Goal: Information Seeking & Learning: Learn about a topic

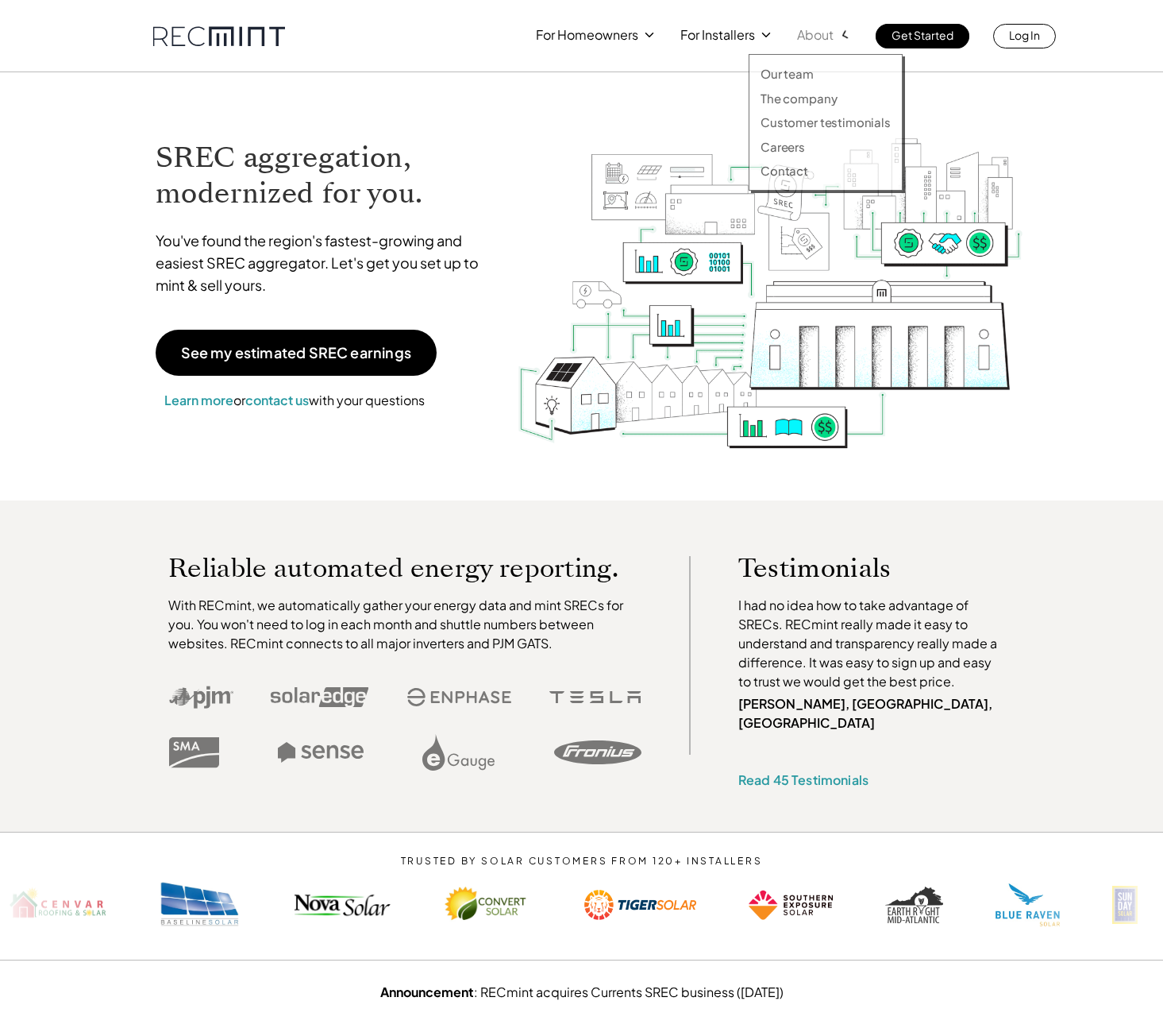
click at [815, 31] on p "About" at bounding box center [815, 35] width 37 height 22
click at [813, 72] on link "Our team" at bounding box center [825, 74] width 130 height 16
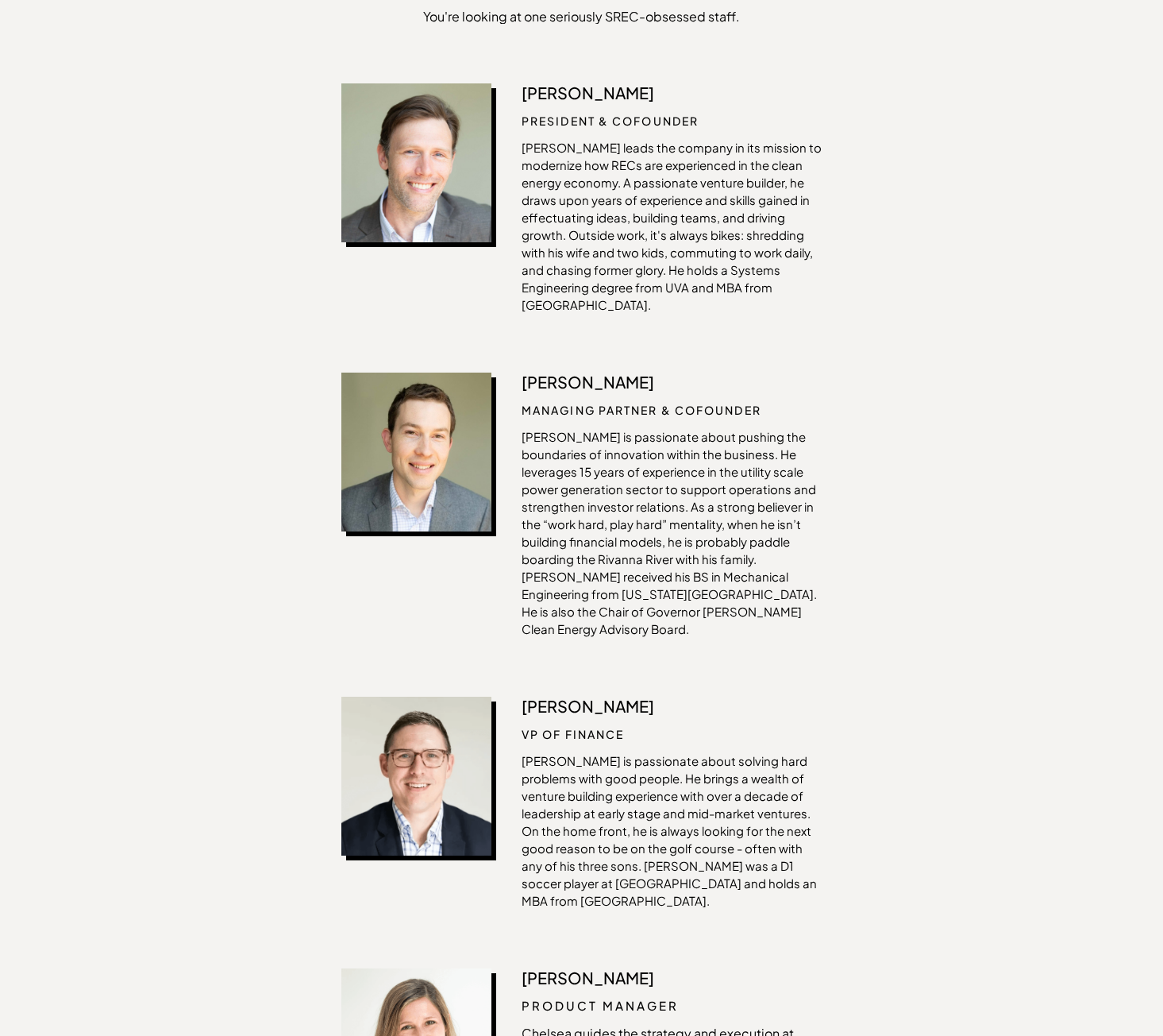
scroll to position [572, 0]
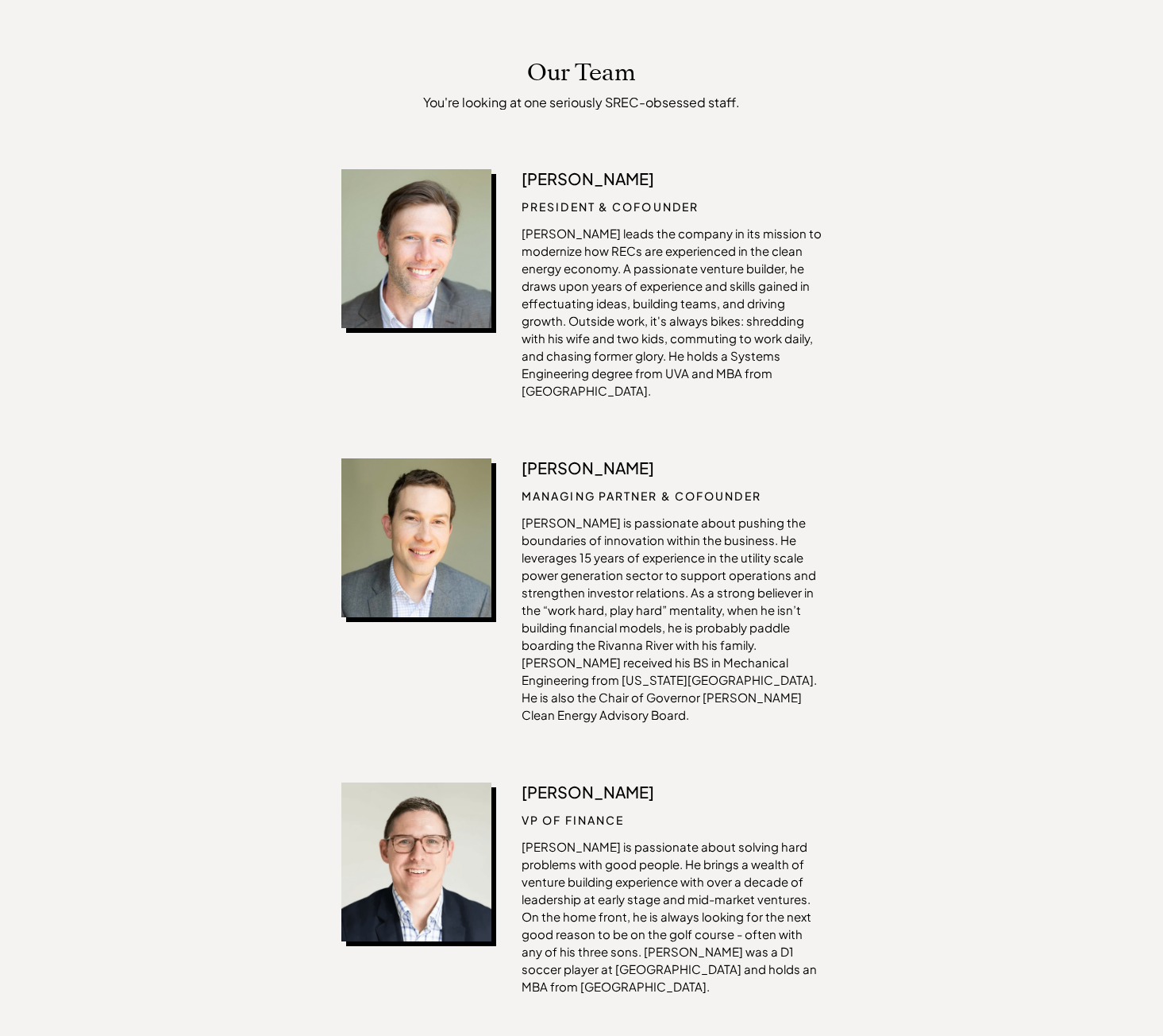
click at [597, 458] on p "[PERSON_NAME]" at bounding box center [672, 467] width 300 height 19
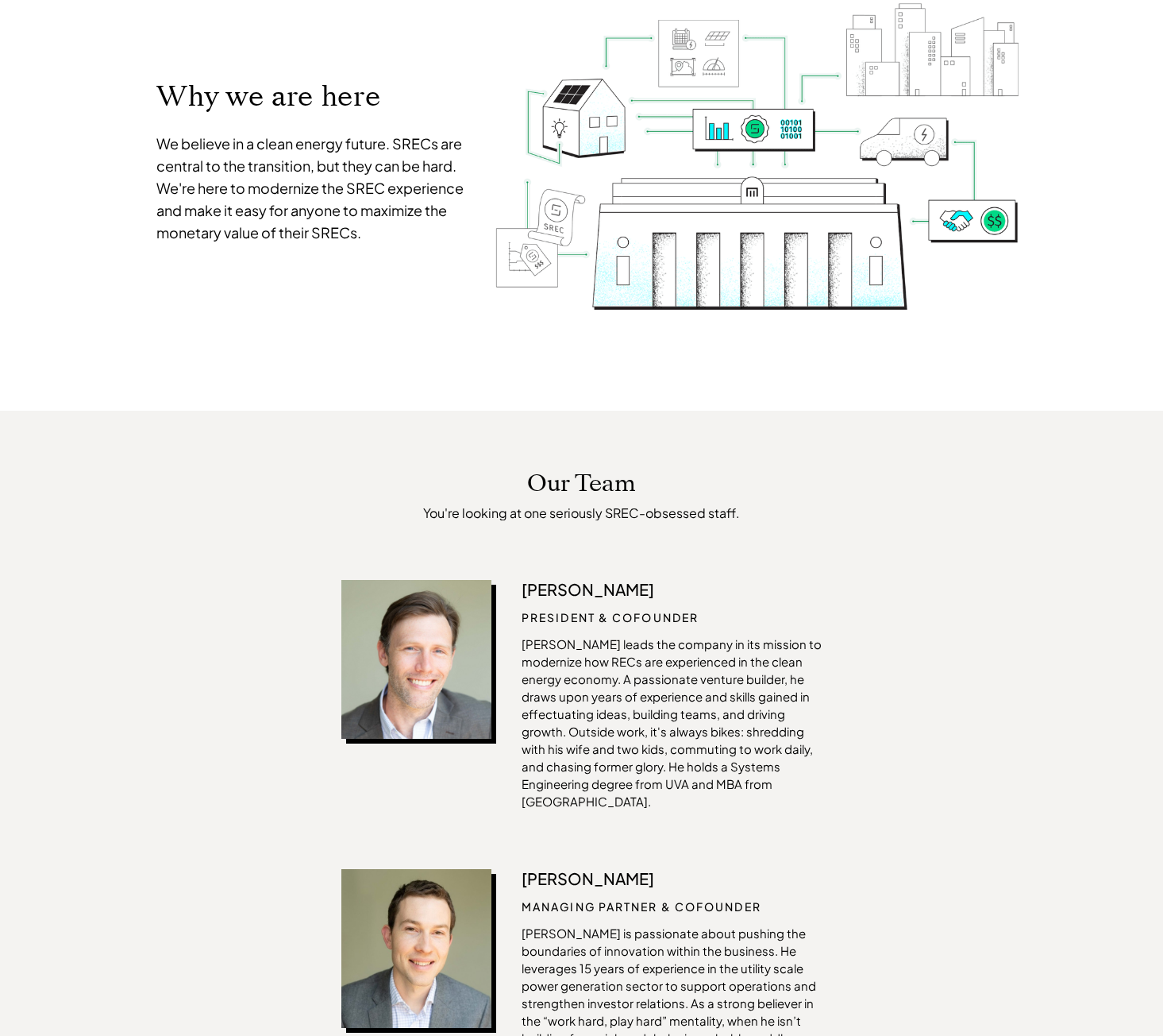
scroll to position [0, 0]
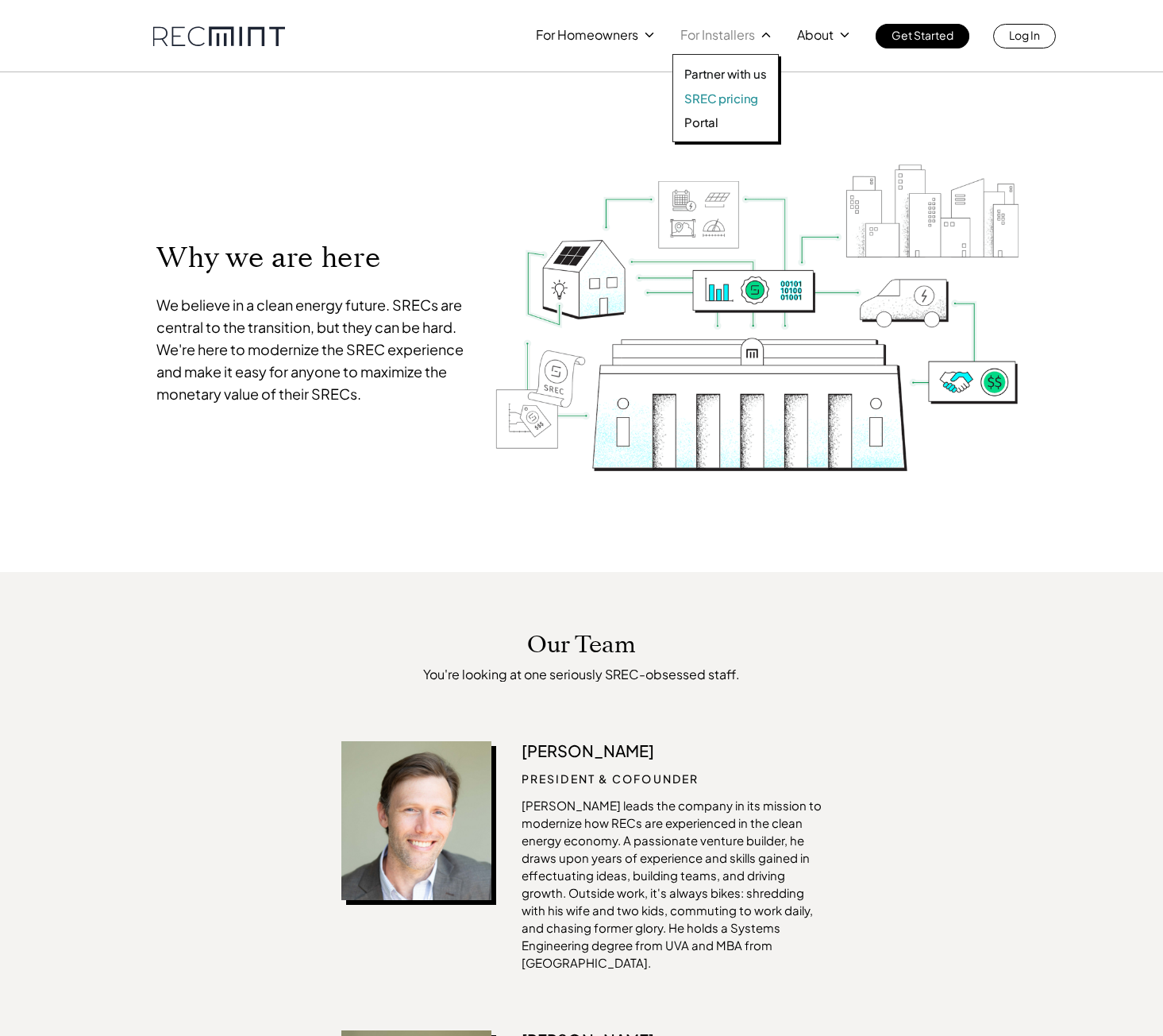
click at [696, 99] on p "SREC pricing" at bounding box center [721, 99] width 74 height 16
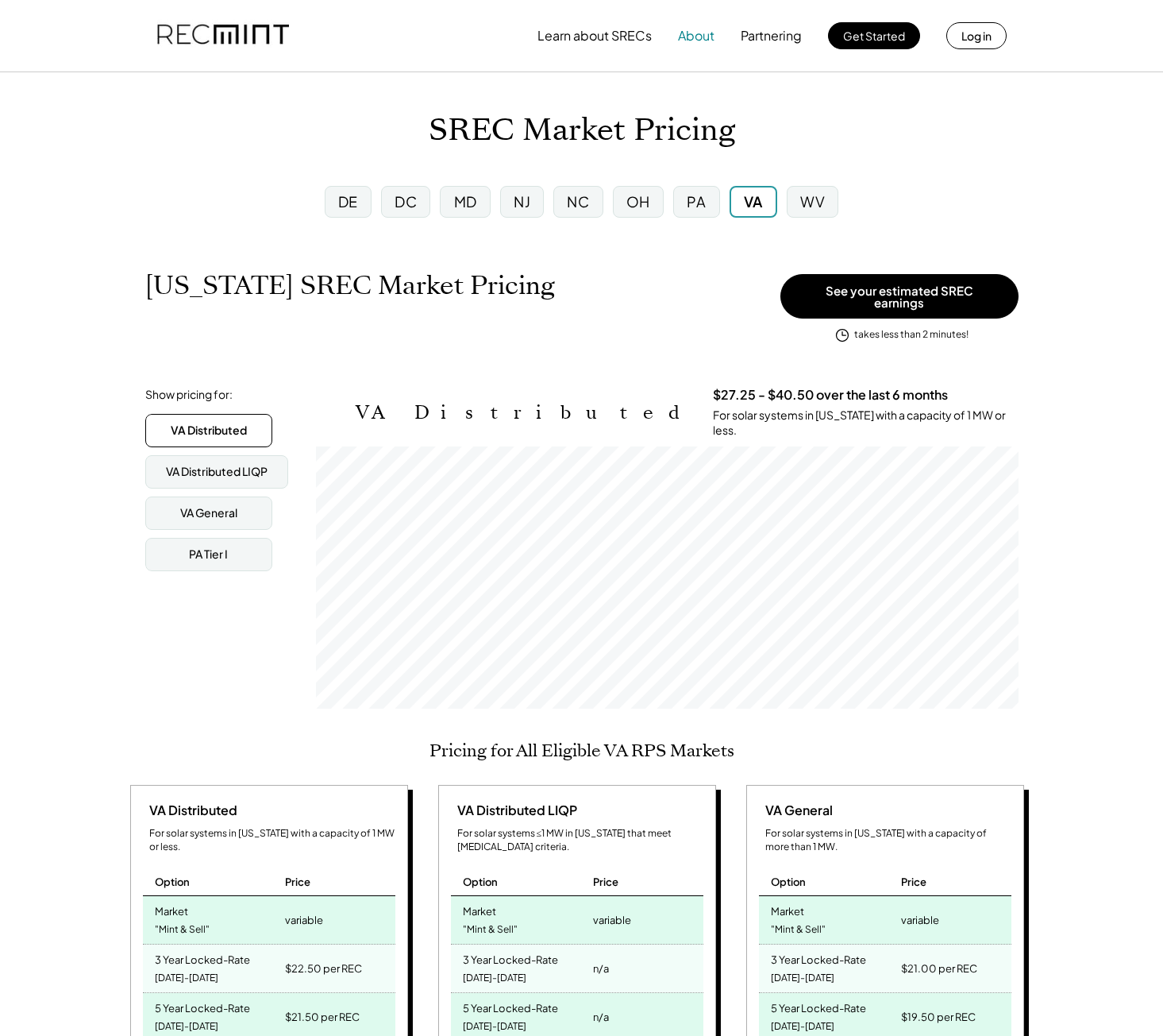
click at [696, 31] on button "About" at bounding box center [696, 35] width 37 height 31
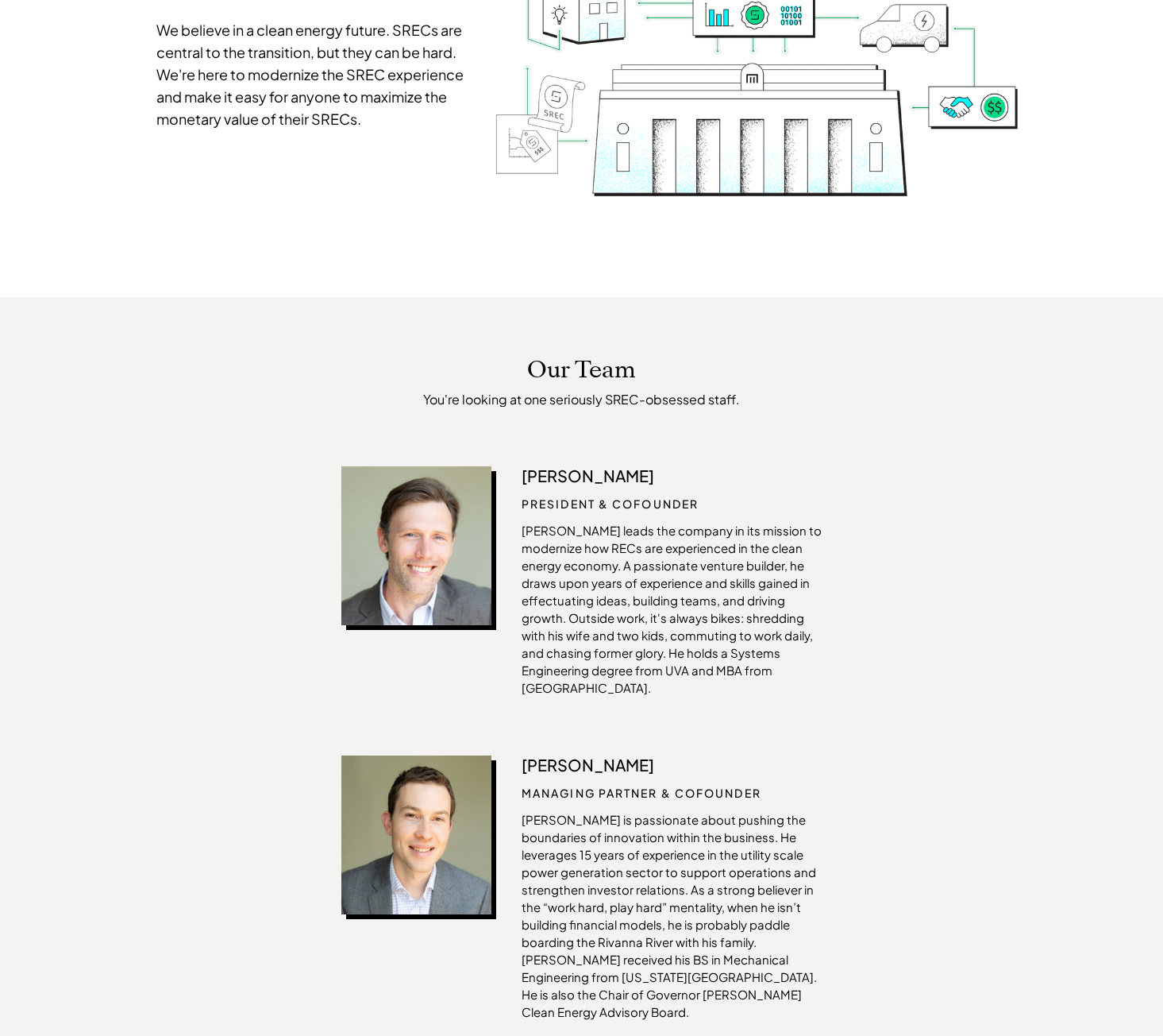
scroll to position [318, 0]
